Goal: Navigation & Orientation: Find specific page/section

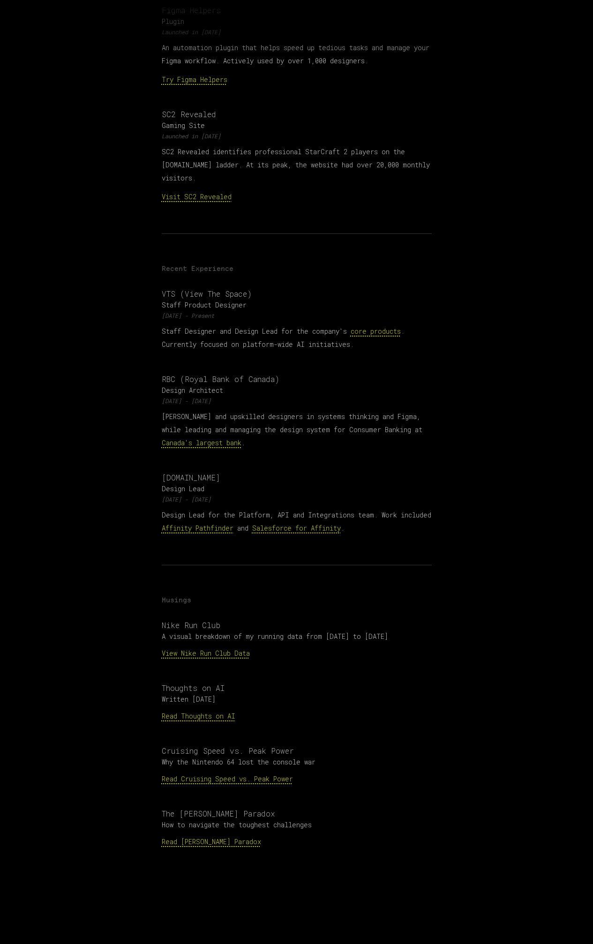
scroll to position [481, 0]
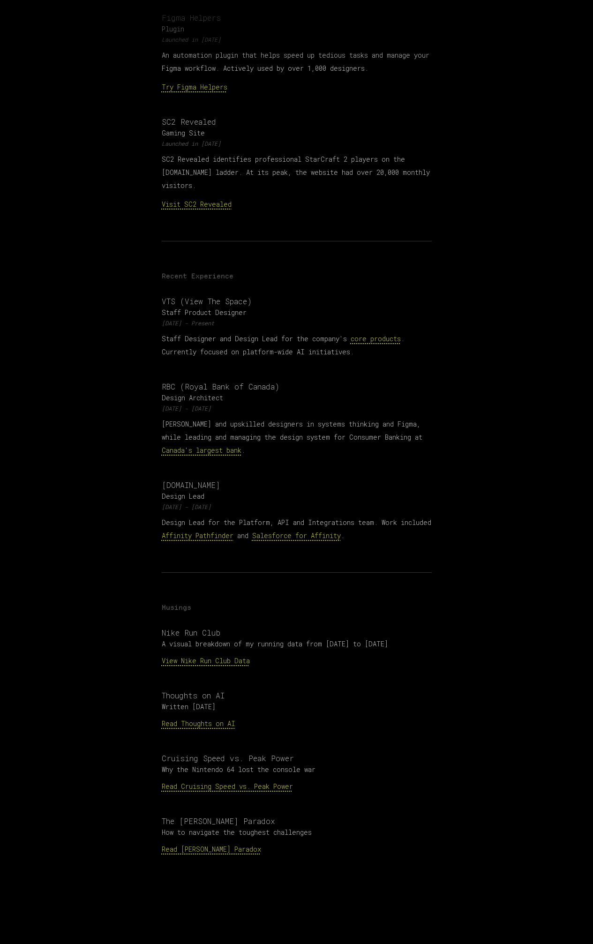
click at [181, 116] on h3 "SC2 Revealed" at bounding box center [297, 121] width 270 height 11
copy h3 "SC2 Revealed"
click at [179, 153] on p "SC2 Revealed identifies professional StarCraft 2 players on the Battle.net ladd…" at bounding box center [297, 172] width 270 height 39
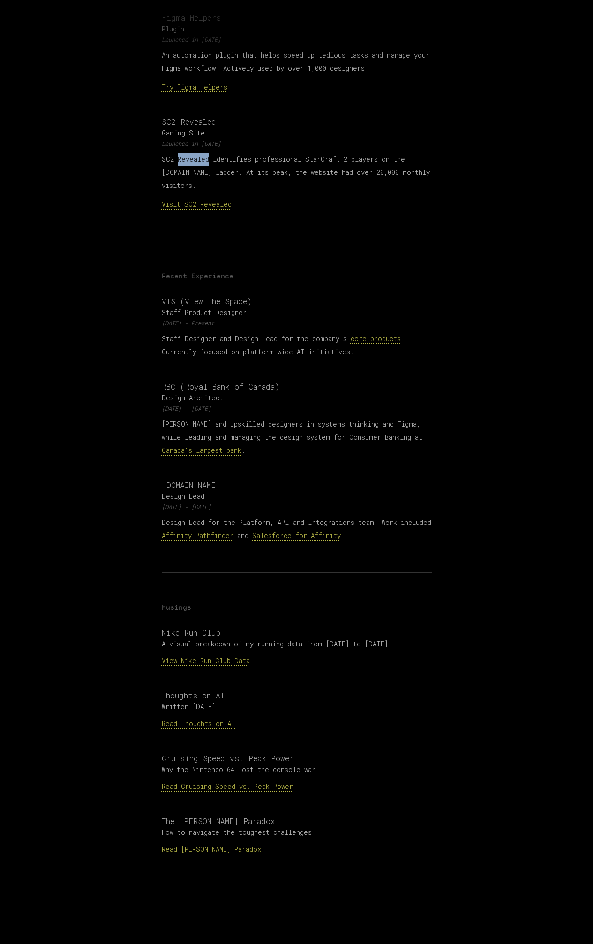
click at [179, 153] on p "SC2 Revealed identifies professional StarCraft 2 players on the Battle.net ladd…" at bounding box center [297, 172] width 270 height 39
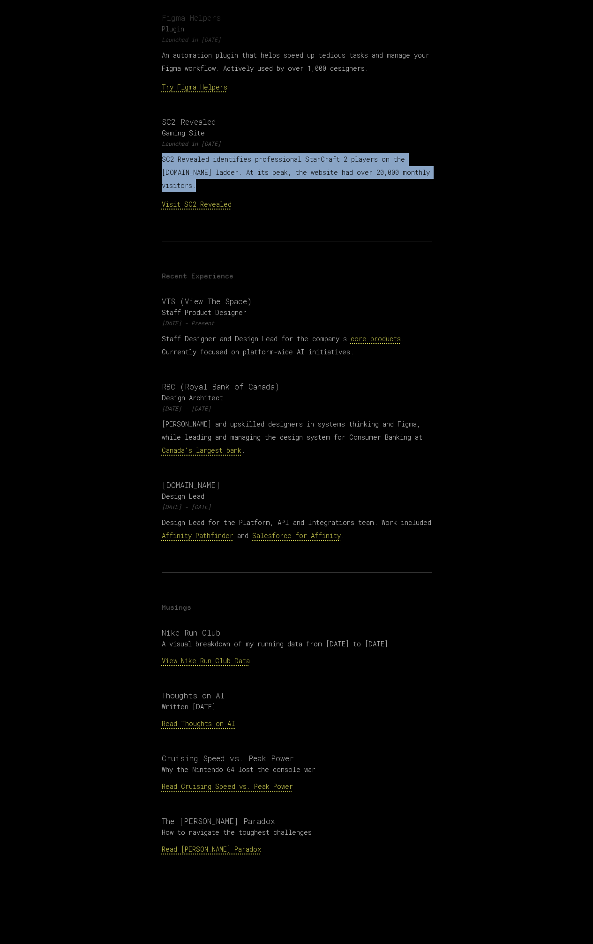
click at [179, 153] on p "SC2 Revealed identifies professional StarCraft 2 players on the Battle.net ladd…" at bounding box center [297, 172] width 270 height 39
copy p "SC2 Revealed identifies professional StarCraft 2 players on the Battle.net ladd…"
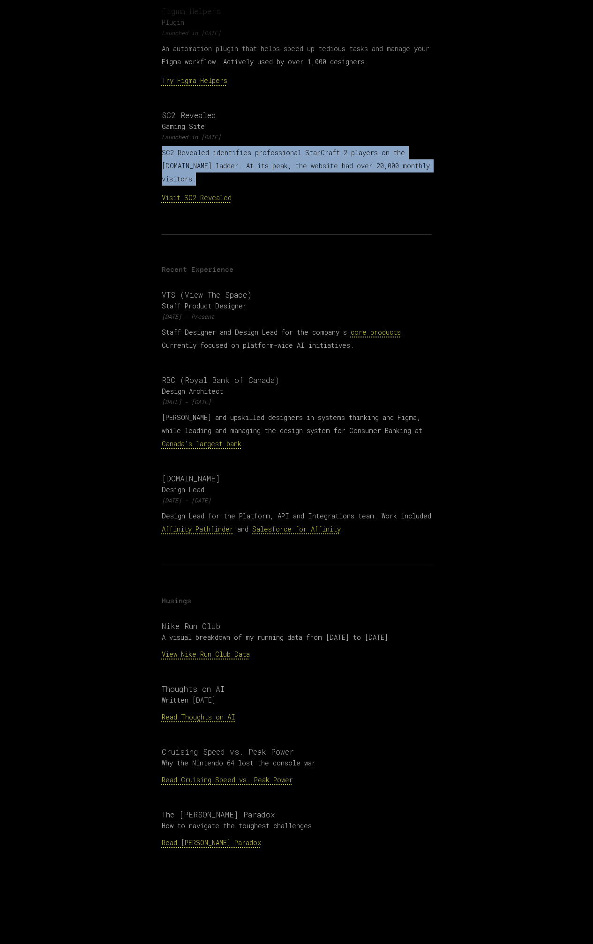
scroll to position [492, 0]
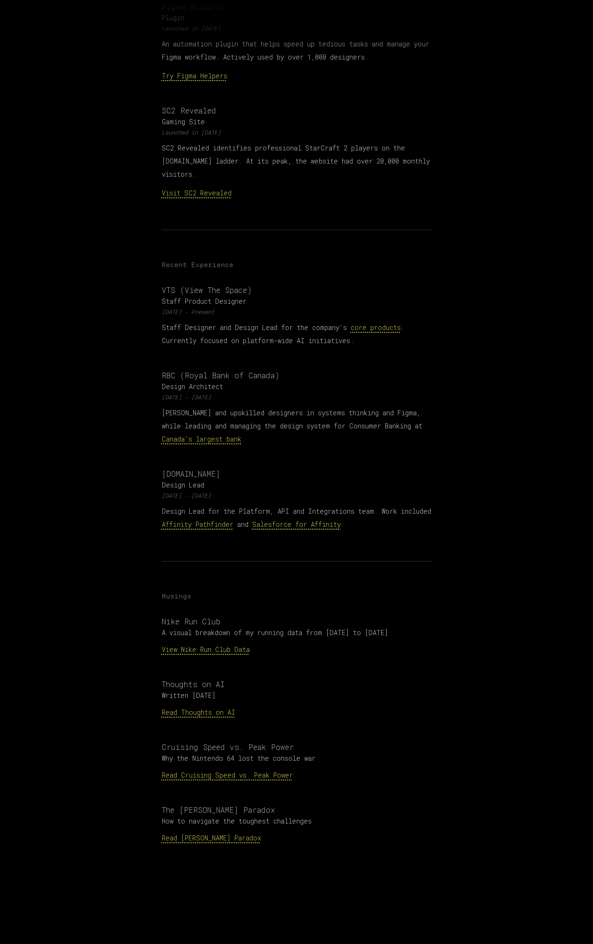
click at [478, 228] on main "David Chan Toronto-based D e ▎ I bring strong technical expertise and more than…" at bounding box center [296, 232] width 593 height 1449
click at [192, 188] on link "Visit SC2 Revealed" at bounding box center [197, 192] width 70 height 9
click at [277, 831] on p "Read Stockdale Paradox" at bounding box center [297, 837] width 270 height 13
click at [256, 187] on p "Visit SC2 Revealed" at bounding box center [297, 193] width 270 height 13
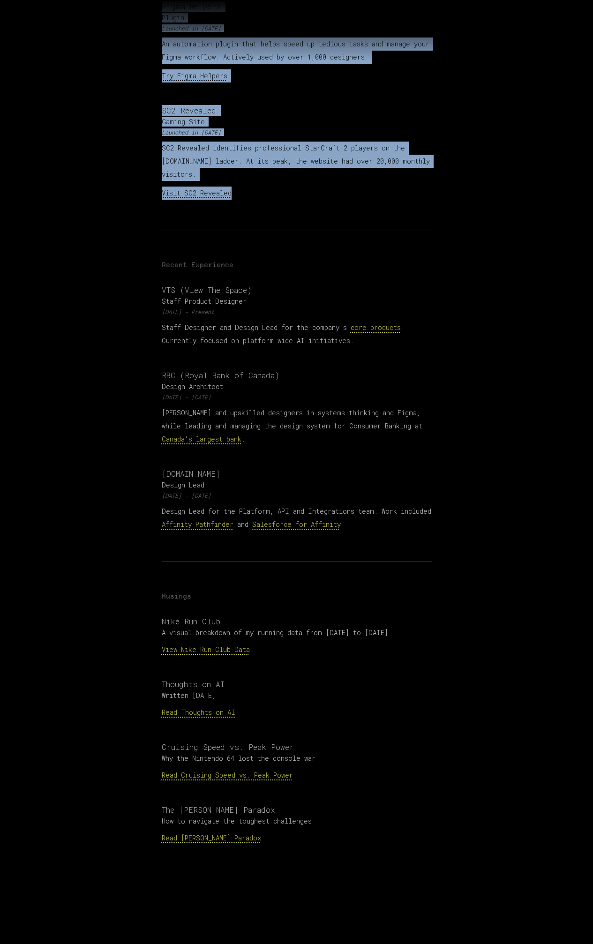
click at [256, 187] on p "Visit SC2 Revealed" at bounding box center [297, 193] width 270 height 13
copy section "Personal Projects Questrade Tracker Finance Tool Launched in 2025 An investment…"
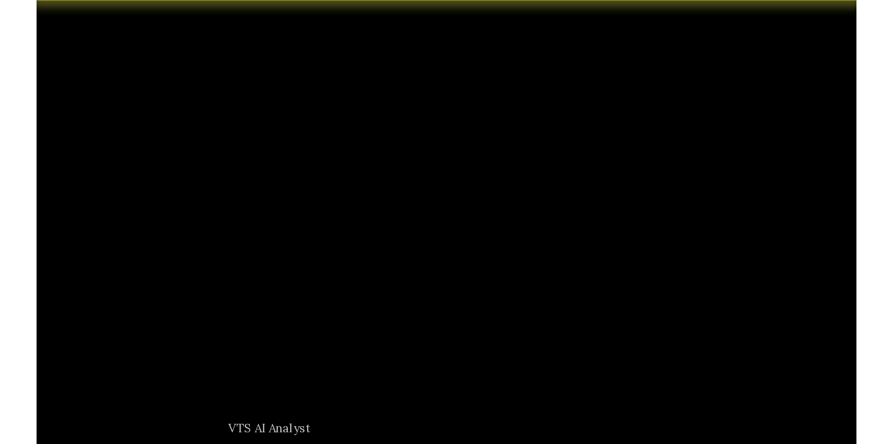
scroll to position [376, 0]
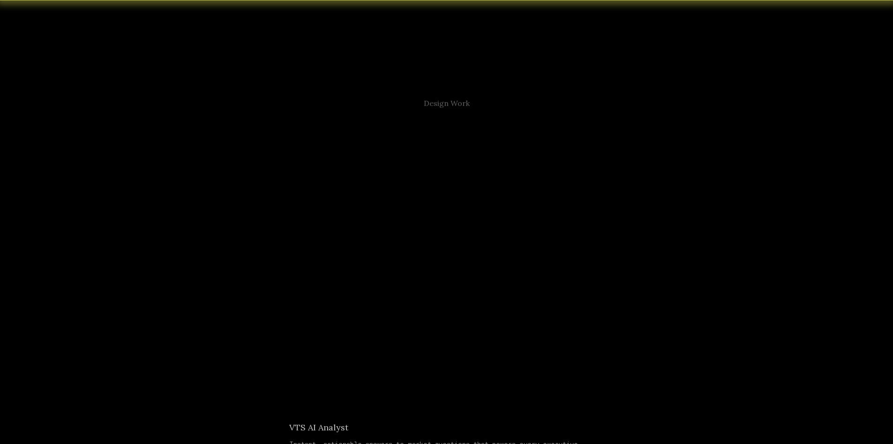
click at [470, 260] on div at bounding box center [474, 269] width 17 height 18
click at [425, 264] on input "Building Class All selected, 1 of 4. 4 results available. Use Up and Down to ch…" at bounding box center [423, 268] width 1 height 8
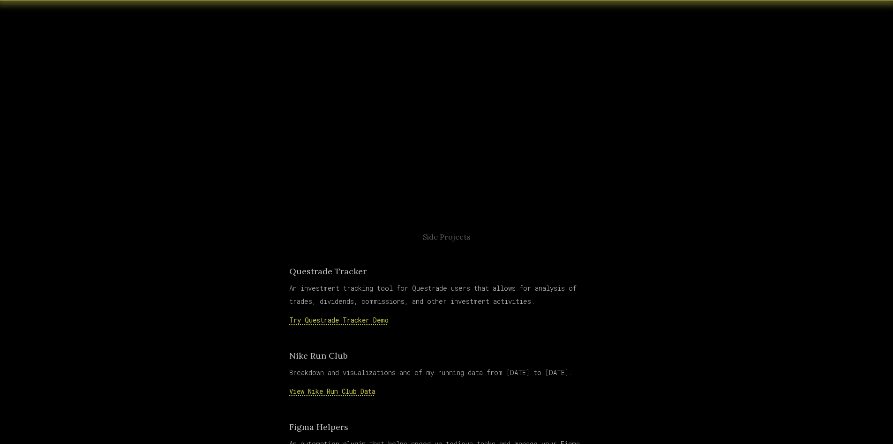
scroll to position [1462, 0]
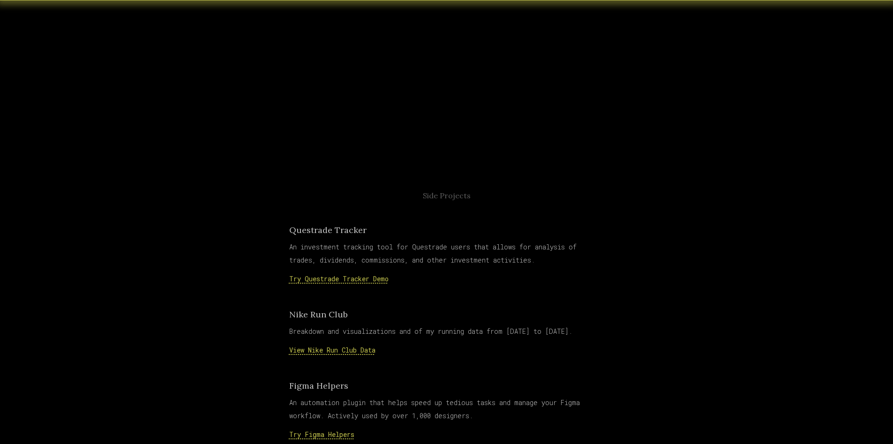
click at [382, 277] on link "Try Questrade Tracker Demo" at bounding box center [338, 278] width 99 height 9
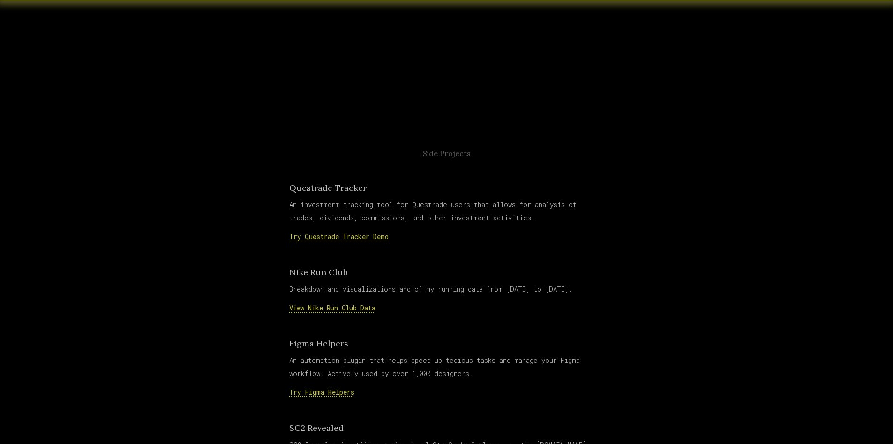
scroll to position [1549, 0]
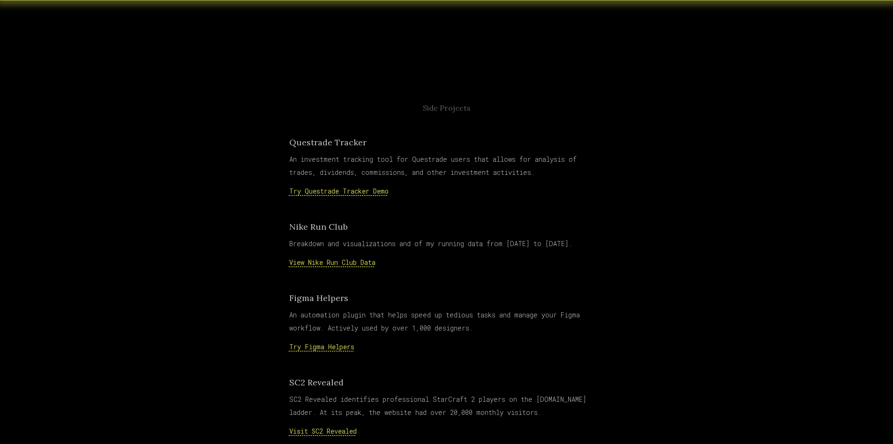
click at [352, 267] on p "View Nike Run Club Data" at bounding box center [446, 262] width 315 height 13
click at [353, 264] on link "View Nike Run Club Data" at bounding box center [332, 262] width 86 height 9
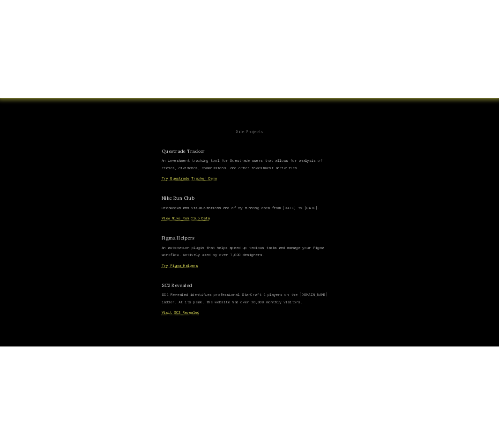
scroll to position [1608, 0]
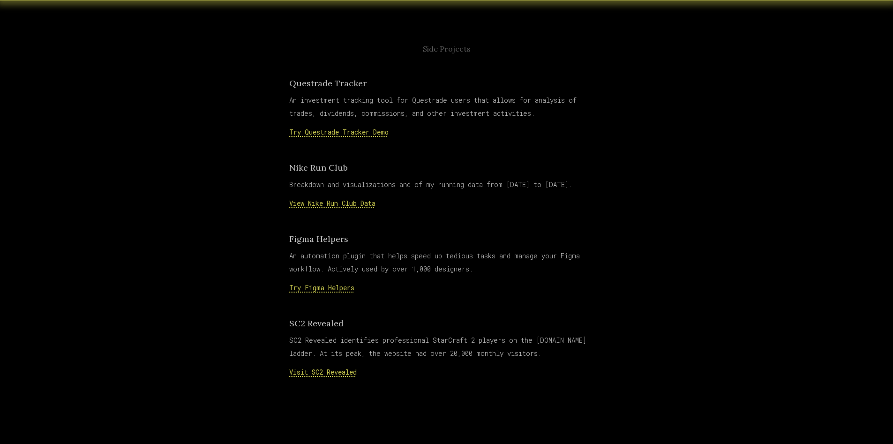
click at [333, 289] on link "Try Figma Helpers" at bounding box center [321, 287] width 65 height 9
click at [333, 373] on link "Visit SC2 Revealed" at bounding box center [322, 371] width 67 height 9
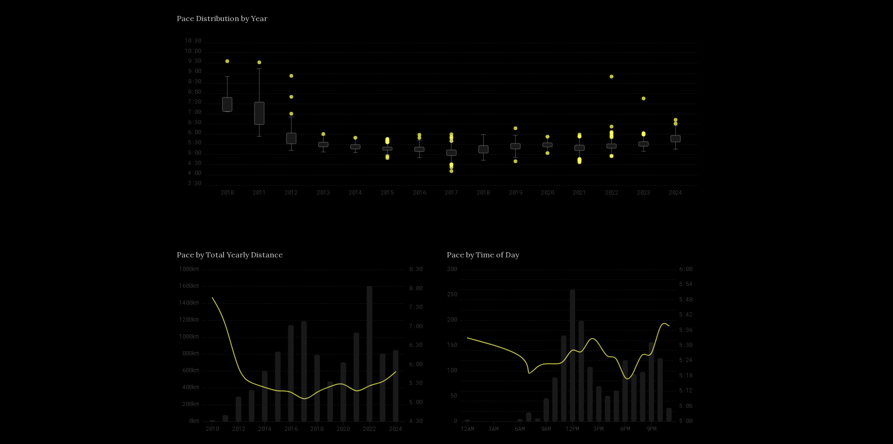
scroll to position [1125, 0]
